Goal: Information Seeking & Learning: Learn about a topic

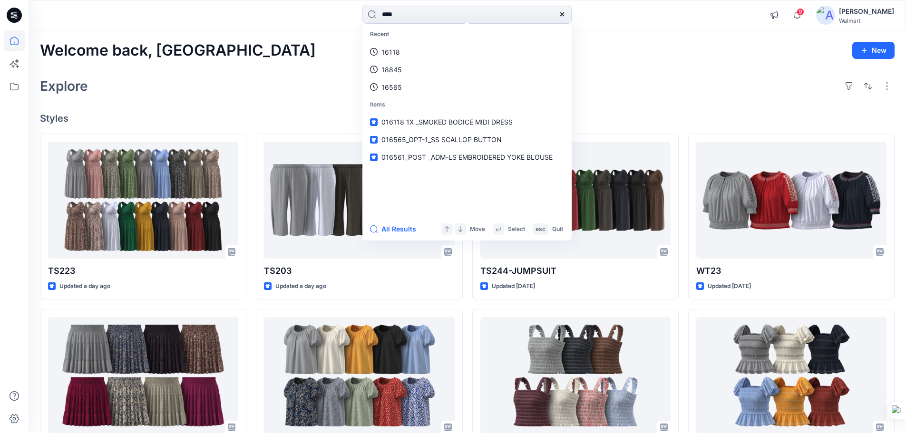
type input "****"
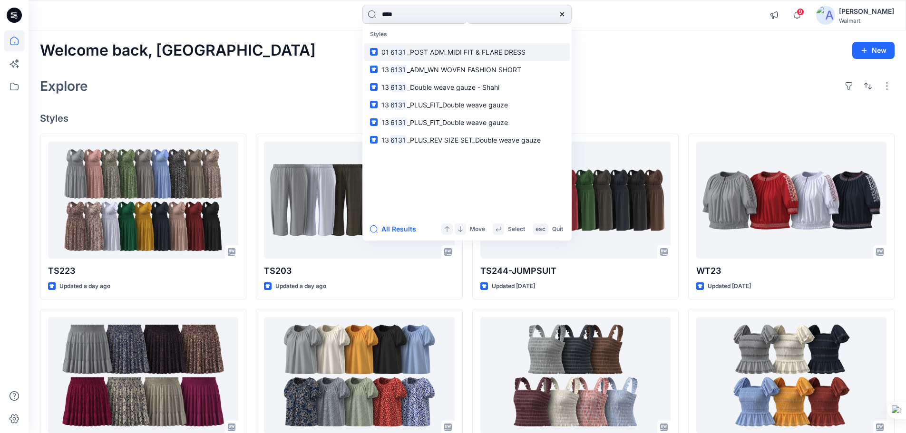
click at [437, 55] on span "_POST ADM_MIDI FIT & FLARE DRESS" at bounding box center [466, 52] width 118 height 8
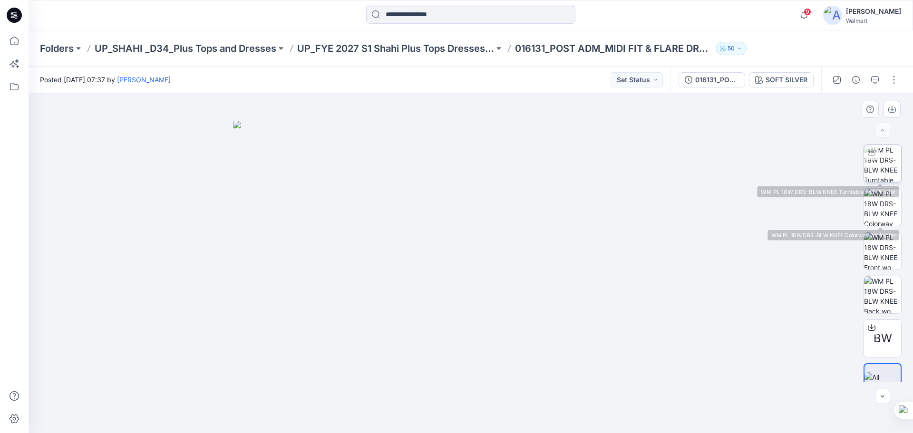
click at [887, 157] on img at bounding box center [882, 163] width 37 height 37
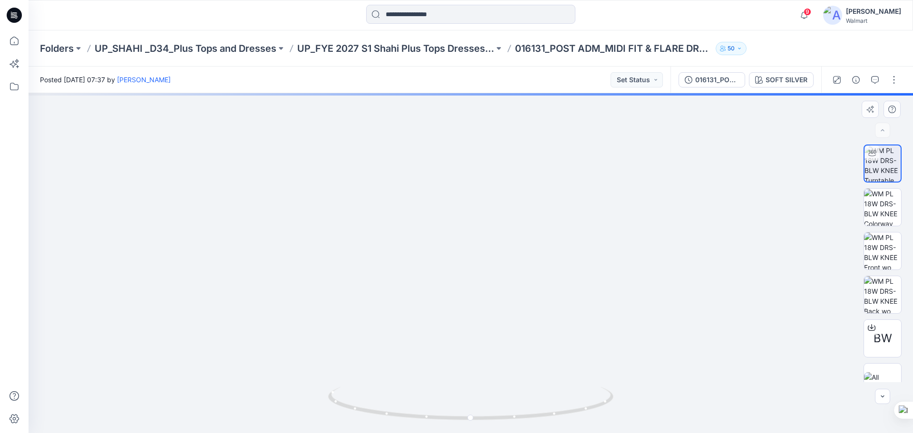
drag, startPoint x: 519, startPoint y: 189, endPoint x: 531, endPoint y: 312, distance: 123.3
click at [531, 312] on img at bounding box center [483, 97] width 1251 height 671
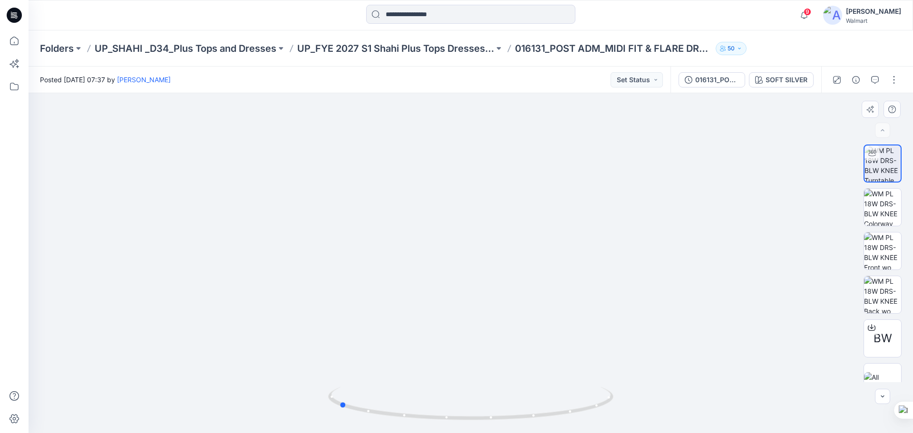
drag, startPoint x: 475, startPoint y: 419, endPoint x: 628, endPoint y: 424, distance: 153.1
click at [628, 424] on div at bounding box center [471, 263] width 884 height 340
drag, startPoint x: 467, startPoint y: 213, endPoint x: 491, endPoint y: 367, distance: 155.4
drag, startPoint x: 344, startPoint y: 407, endPoint x: 413, endPoint y: 401, distance: 69.7
click at [413, 401] on icon at bounding box center [472, 405] width 288 height 36
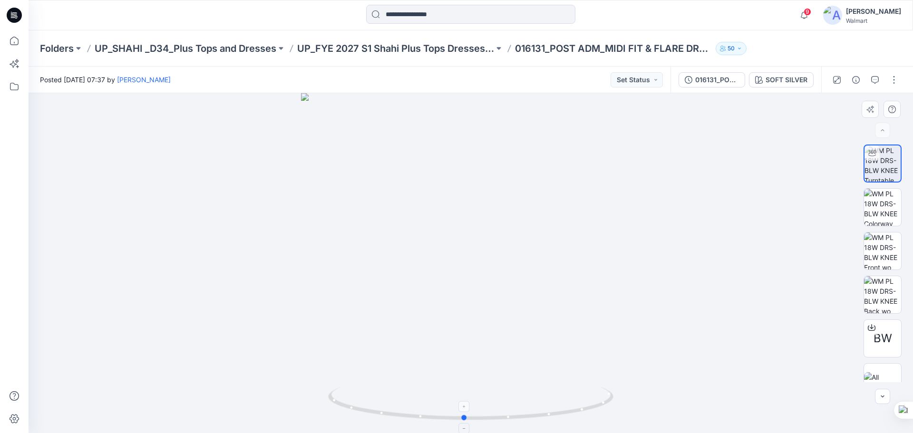
drag, startPoint x: 413, startPoint y: 415, endPoint x: 469, endPoint y: 417, distance: 56.1
click at [469, 417] on icon at bounding box center [472, 405] width 288 height 36
drag, startPoint x: 459, startPoint y: 313, endPoint x: 414, endPoint y: 141, distance: 178.2
drag, startPoint x: 488, startPoint y: 249, endPoint x: 488, endPoint y: 262, distance: 13.3
drag, startPoint x: 548, startPoint y: 261, endPoint x: 312, endPoint y: 273, distance: 236.5
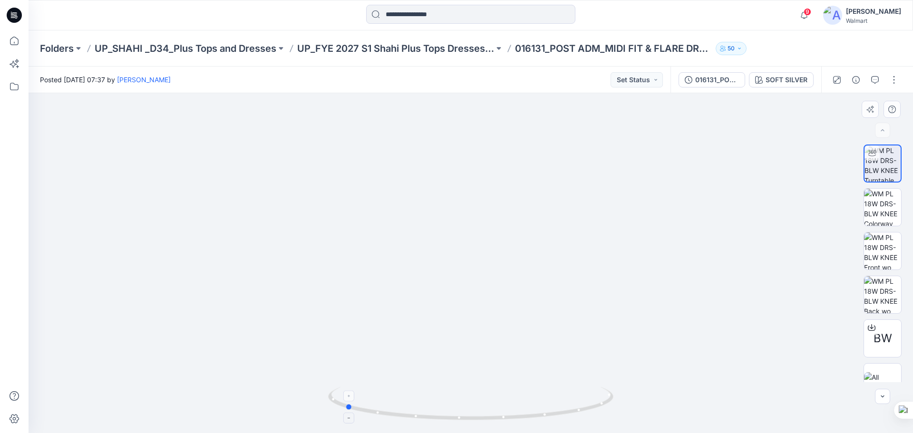
drag, startPoint x: 468, startPoint y: 419, endPoint x: 348, endPoint y: 410, distance: 119.7
click at [348, 410] on icon at bounding box center [472, 405] width 288 height 36
drag, startPoint x: 351, startPoint y: 407, endPoint x: 488, endPoint y: 391, distance: 137.4
click at [488, 391] on icon at bounding box center [472, 405] width 288 height 36
drag, startPoint x: 471, startPoint y: 242, endPoint x: 297, endPoint y: 438, distance: 262.3
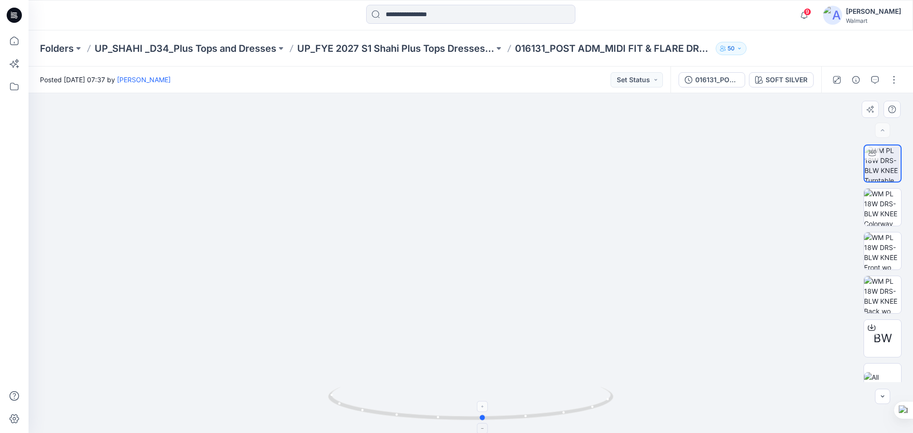
click at [482, 422] on icon at bounding box center [472, 405] width 288 height 36
click at [407, 13] on input at bounding box center [470, 14] width 209 height 19
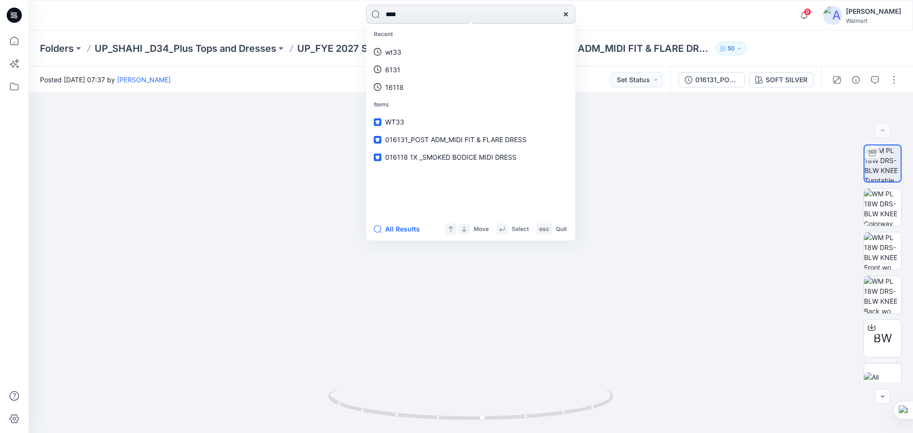
type input "****"
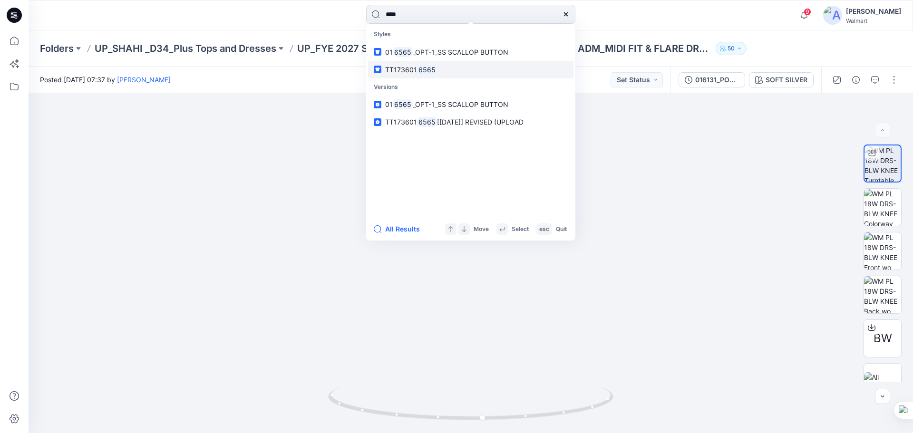
click at [425, 70] on mark "6565" at bounding box center [427, 69] width 20 height 11
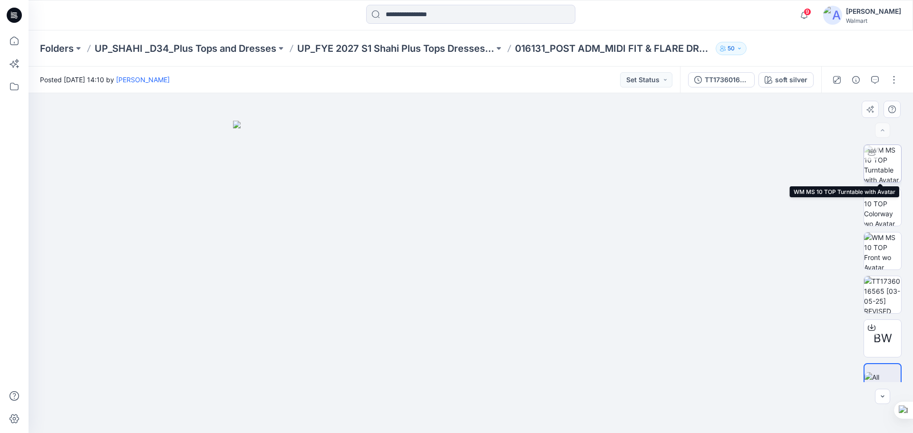
click at [883, 162] on img at bounding box center [882, 163] width 37 height 37
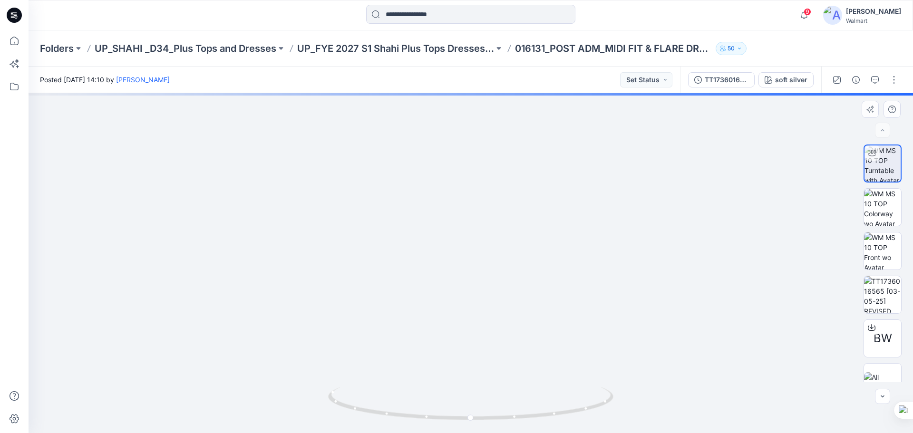
drag, startPoint x: 496, startPoint y: 207, endPoint x: 494, endPoint y: 314, distance: 106.5
click at [494, 314] on img at bounding box center [471, 231] width 678 height 403
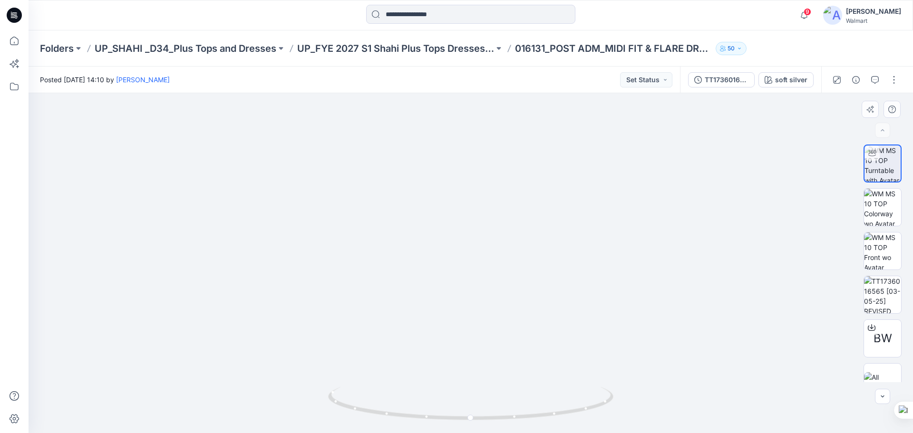
drag, startPoint x: 491, startPoint y: 304, endPoint x: 488, endPoint y: 265, distance: 38.6
click at [488, 265] on img at bounding box center [471, 201] width 800 height 464
drag, startPoint x: 509, startPoint y: 420, endPoint x: 396, endPoint y: 320, distance: 150.8
click at [384, 396] on icon at bounding box center [472, 405] width 288 height 36
drag, startPoint x: 447, startPoint y: 269, endPoint x: 448, endPoint y: 288, distance: 19.0
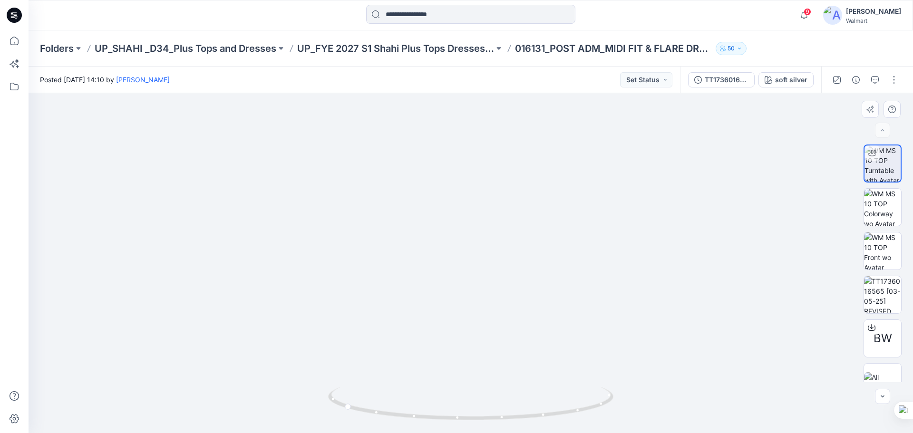
click at [448, 288] on img at bounding box center [471, 219] width 800 height 428
drag, startPoint x: 459, startPoint y: 419, endPoint x: -39, endPoint y: 283, distance: 515.5
click at [0, 283] on html "9 Notifications Your style TS223 is ready 19 hours ago Your style TS203 is read…" at bounding box center [456, 216] width 913 height 433
drag, startPoint x: 507, startPoint y: 420, endPoint x: 561, endPoint y: 420, distance: 54.7
click at [561, 420] on icon at bounding box center [472, 405] width 288 height 36
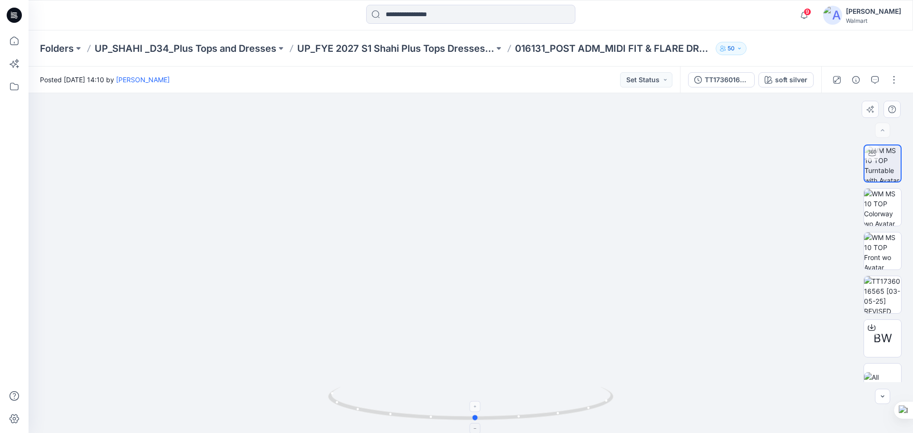
click at [504, 420] on icon at bounding box center [472, 405] width 288 height 36
click at [881, 255] on img at bounding box center [882, 250] width 37 height 37
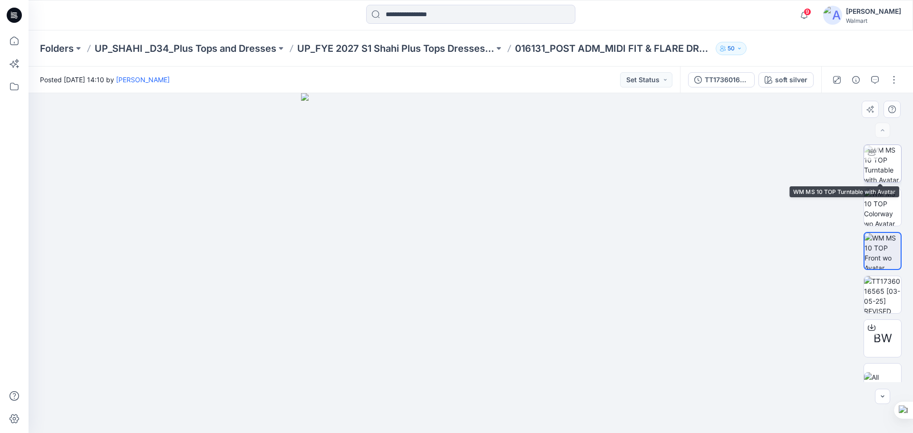
click at [869, 174] on img at bounding box center [882, 163] width 37 height 37
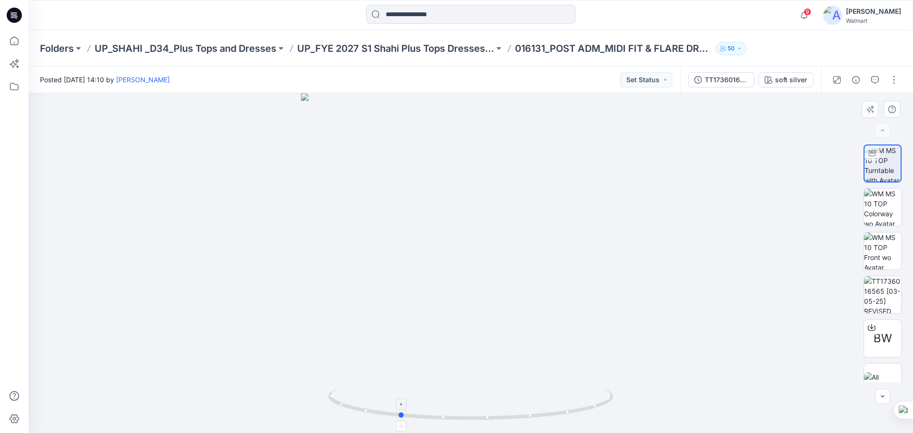
drag, startPoint x: 513, startPoint y: 422, endPoint x: 442, endPoint y: 408, distance: 73.1
click at [442, 408] on icon at bounding box center [472, 405] width 288 height 36
click at [888, 290] on img at bounding box center [882, 294] width 37 height 37
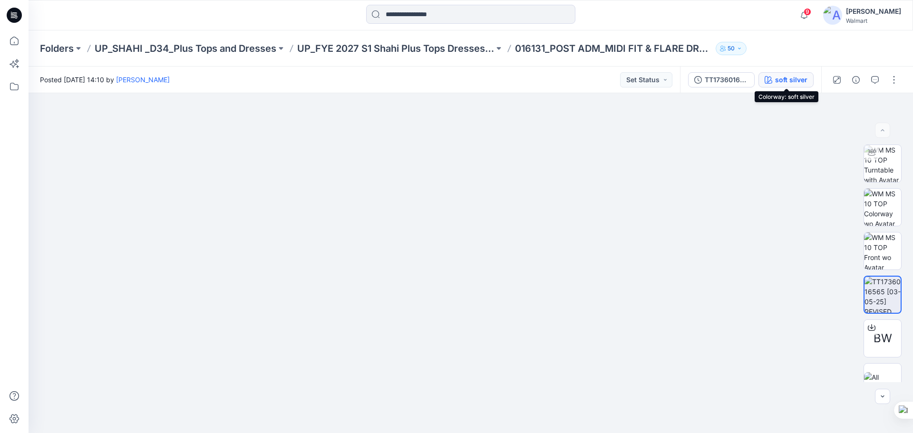
click at [782, 80] on div "soft silver" at bounding box center [791, 80] width 32 height 10
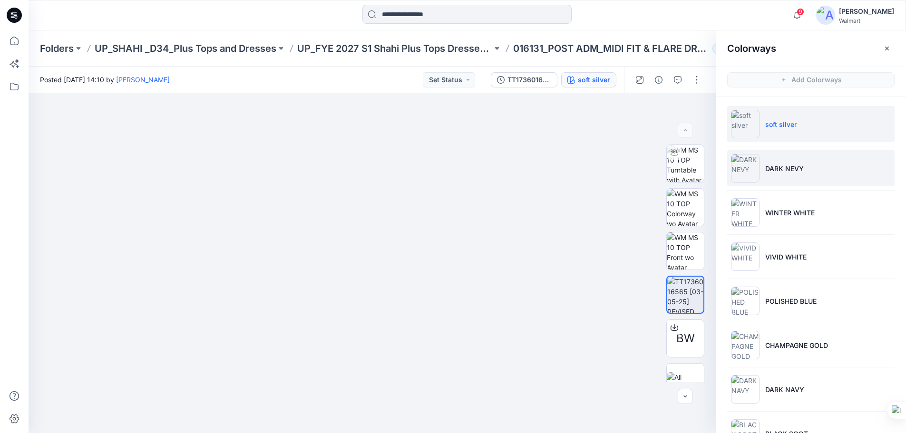
click at [789, 174] on li "DARK NEVY" at bounding box center [810, 168] width 167 height 36
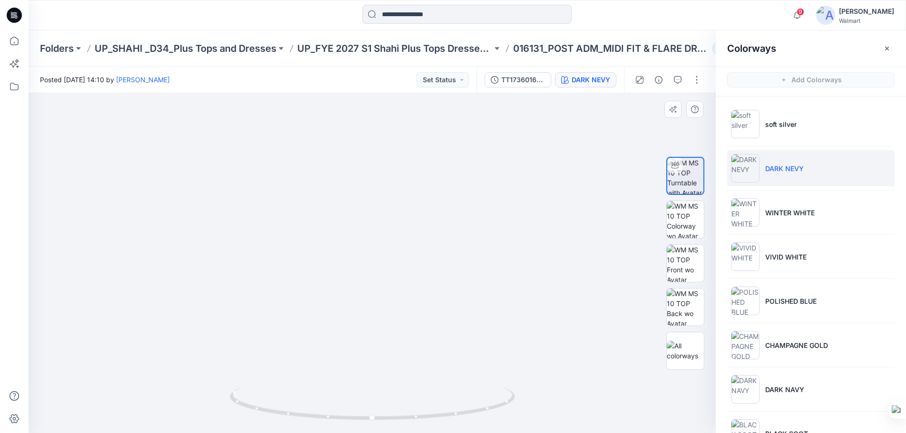
drag, startPoint x: 387, startPoint y: 181, endPoint x: 415, endPoint y: 364, distance: 185.1
click at [415, 364] on img at bounding box center [400, 239] width 800 height 388
click at [557, 204] on img at bounding box center [400, 239] width 800 height 387
click at [782, 216] on p "WINTER WHITE" at bounding box center [789, 213] width 49 height 10
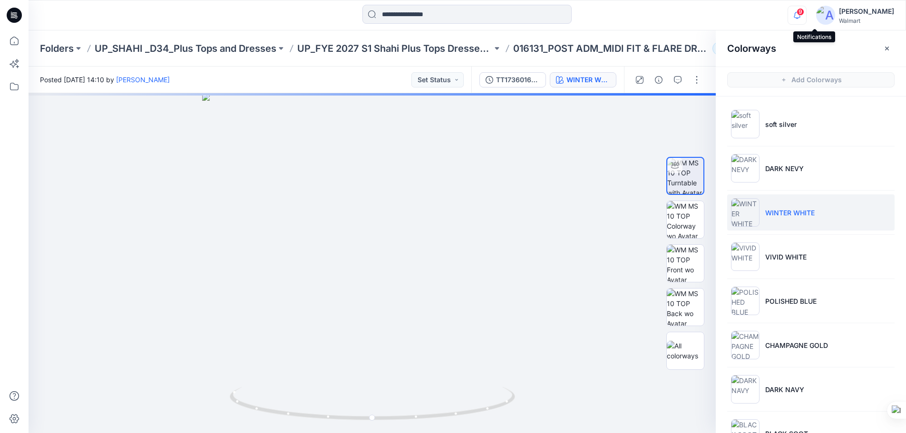
click at [800, 18] on icon "button" at bounding box center [796, 15] width 7 height 6
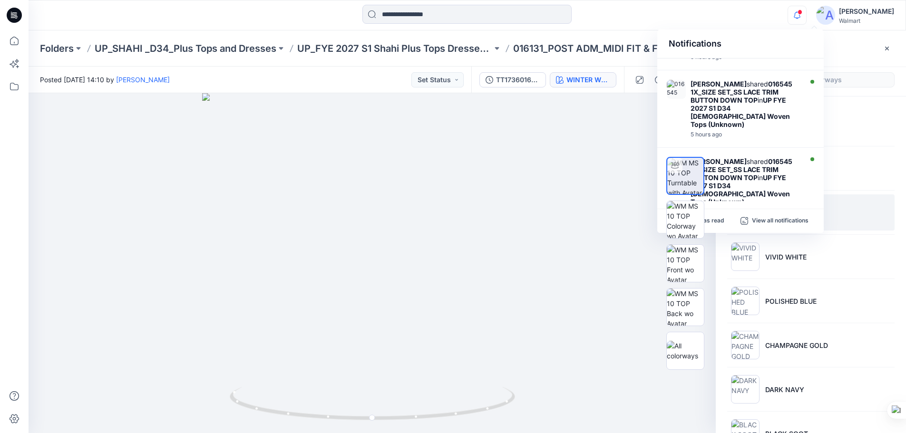
scroll to position [190, 0]
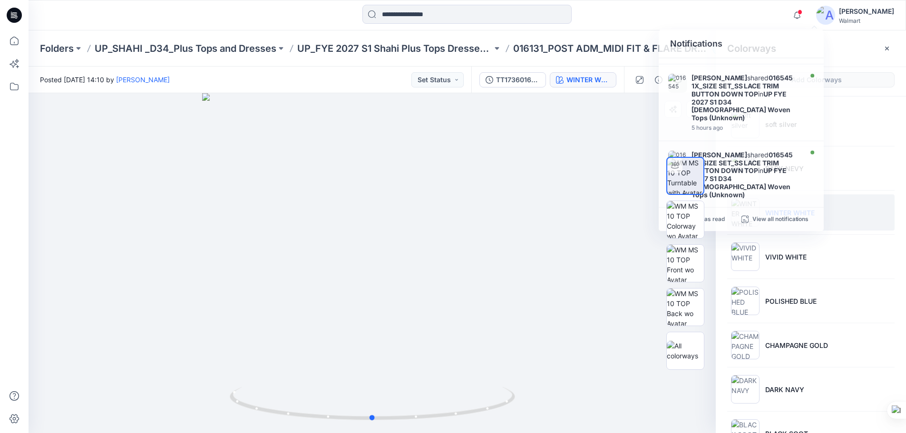
click at [526, 191] on div at bounding box center [372, 263] width 687 height 340
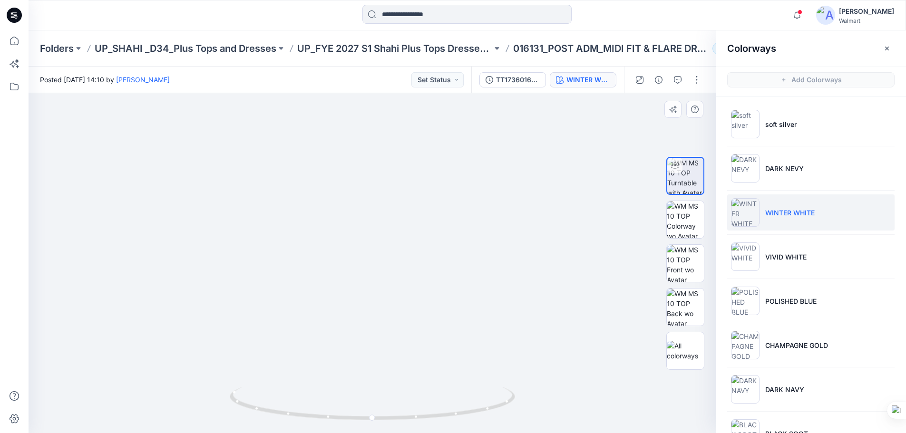
drag, startPoint x: 393, startPoint y: 236, endPoint x: 399, endPoint y: 336, distance: 100.5
click at [405, 354] on img at bounding box center [385, 209] width 800 height 448
drag, startPoint x: 407, startPoint y: 280, endPoint x: 417, endPoint y: 365, distance: 85.3
click at [417, 365] on img at bounding box center [394, 249] width 800 height 367
